Goal: Task Accomplishment & Management: Complete application form

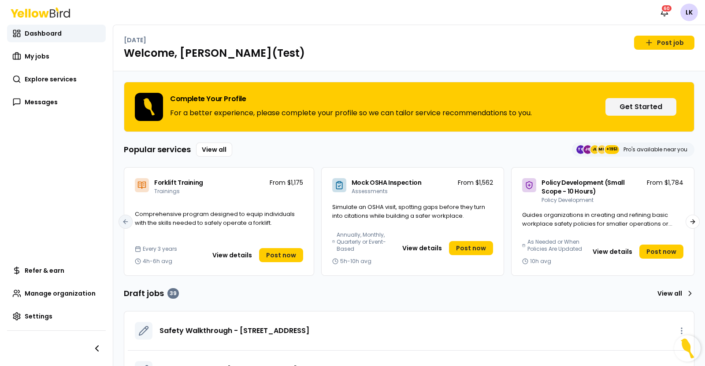
click at [53, 81] on span "Explore services" at bounding box center [51, 79] width 52 height 9
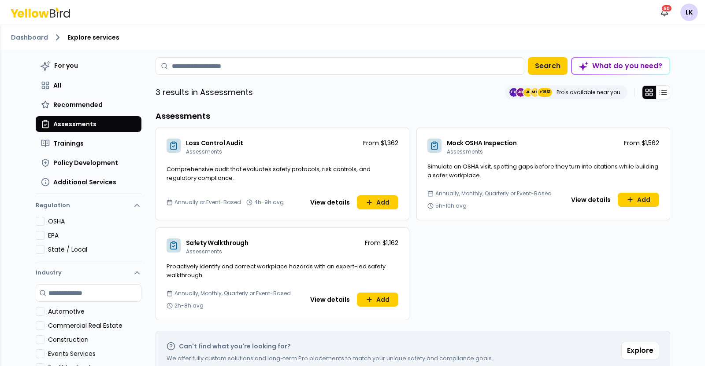
click at [325, 200] on button "View details" at bounding box center [330, 203] width 50 height 14
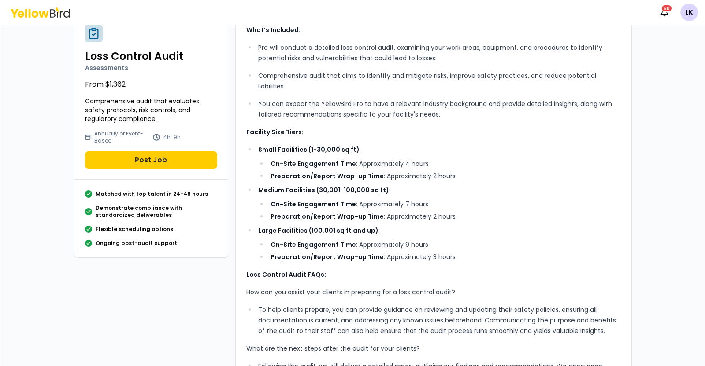
scroll to position [18, 0]
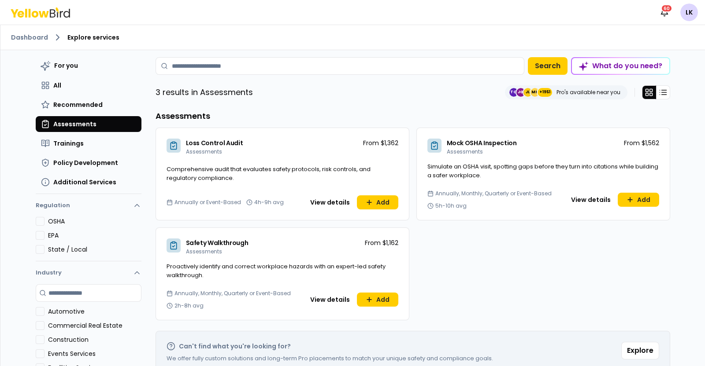
drag, startPoint x: 333, startPoint y: 198, endPoint x: 330, endPoint y: 203, distance: 6.3
click at [330, 203] on button "View details" at bounding box center [330, 203] width 50 height 14
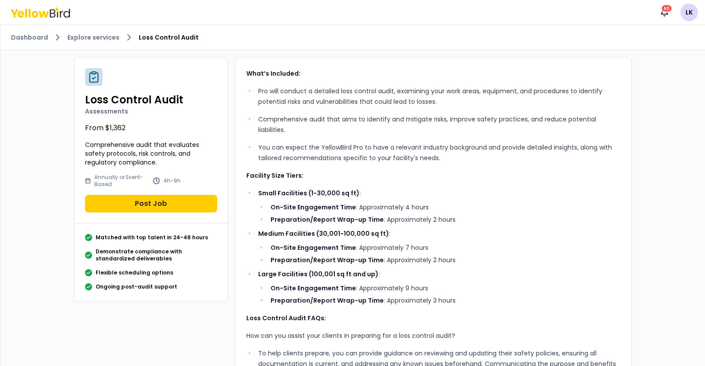
click at [143, 200] on button "Post Job" at bounding box center [151, 204] width 132 height 18
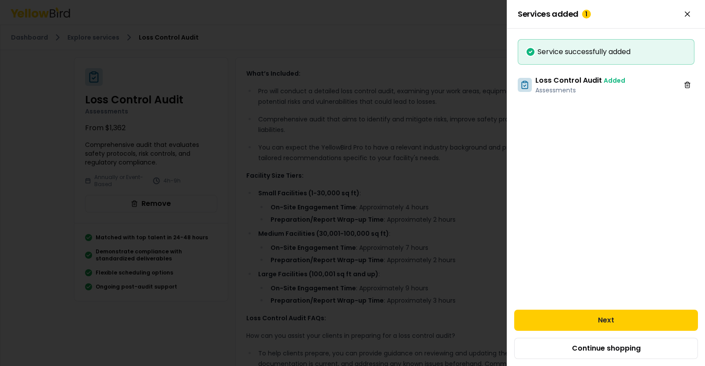
click at [553, 313] on button "Next" at bounding box center [606, 320] width 184 height 21
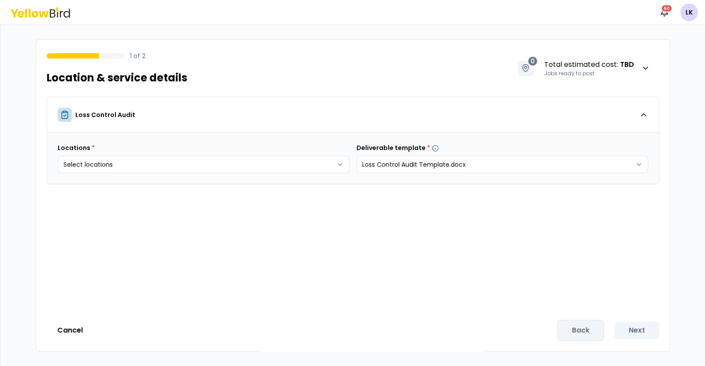
click at [328, 172] on body "Notifications 60 LK 1 of 2 Location & service details 0 Total estimated cost : …" at bounding box center [352, 183] width 705 height 366
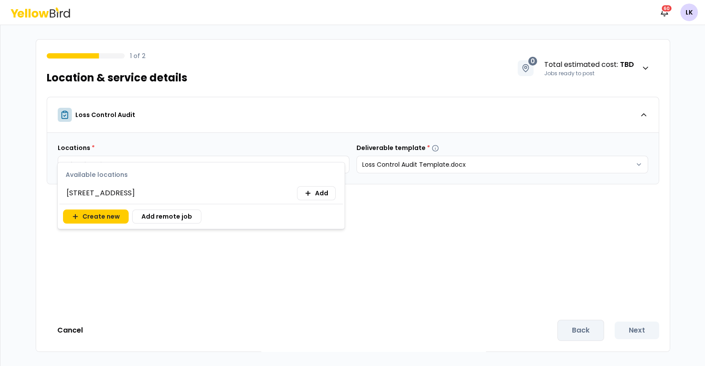
click at [310, 192] on icon at bounding box center [307, 193] width 7 height 7
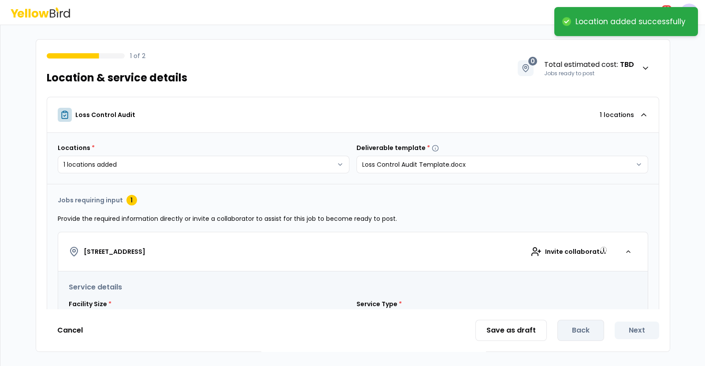
click at [480, 206] on html "**********" at bounding box center [352, 183] width 705 height 366
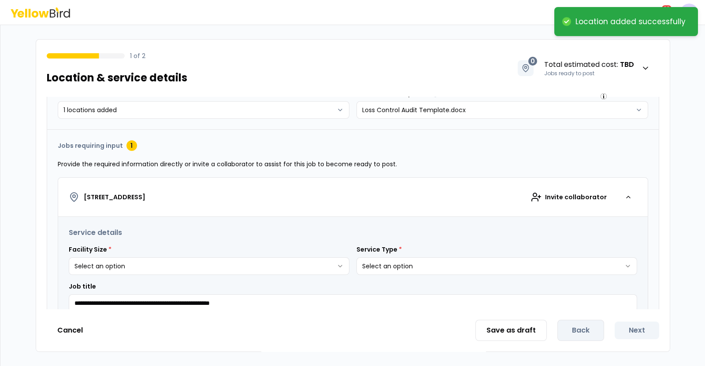
scroll to position [165, 0]
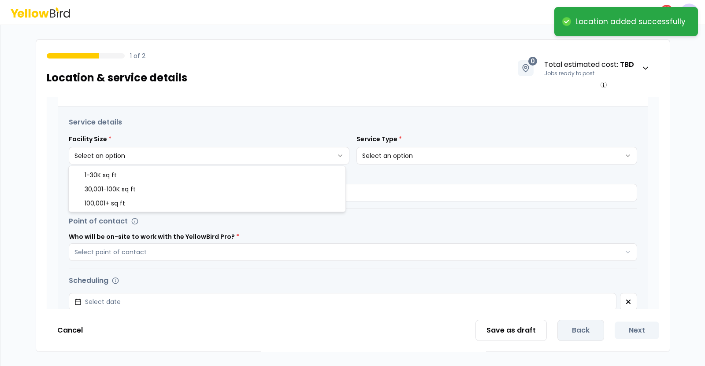
click at [324, 148] on html "**********" at bounding box center [352, 183] width 705 height 366
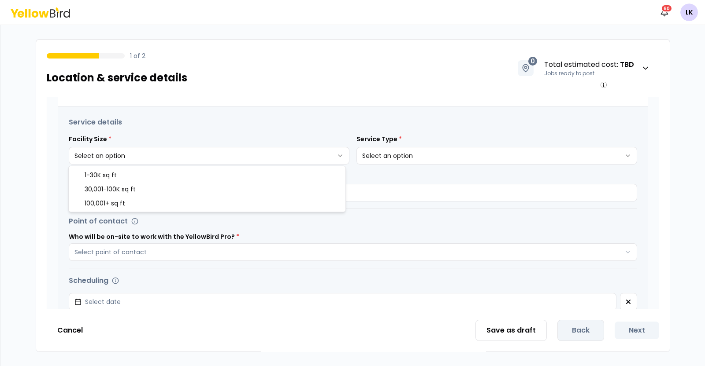
select select "*"
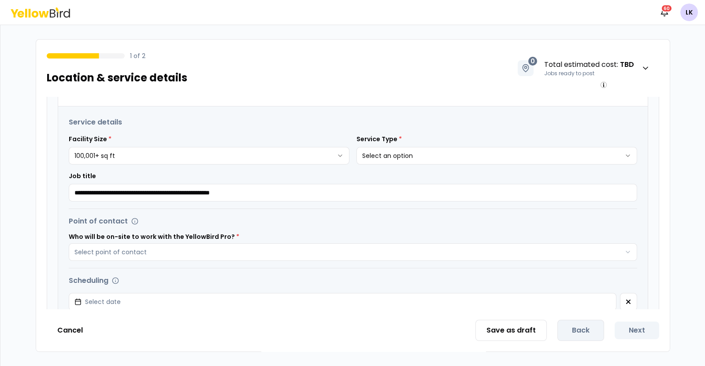
click at [462, 157] on html "**********" at bounding box center [352, 183] width 705 height 366
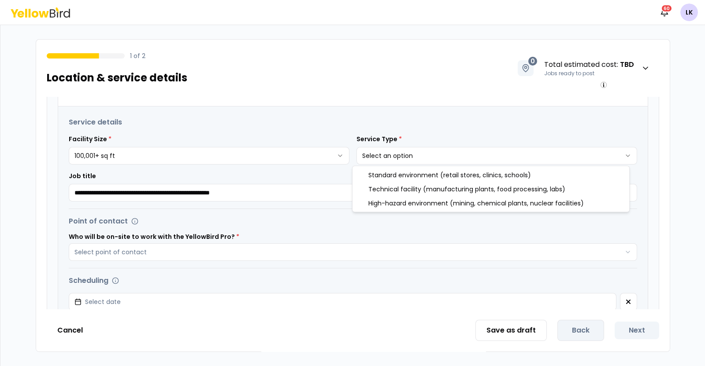
select select "*"
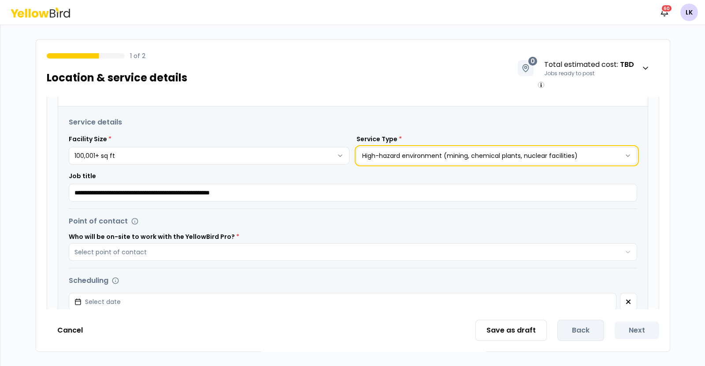
scroll to position [55, 0]
